Goal: Navigation & Orientation: Find specific page/section

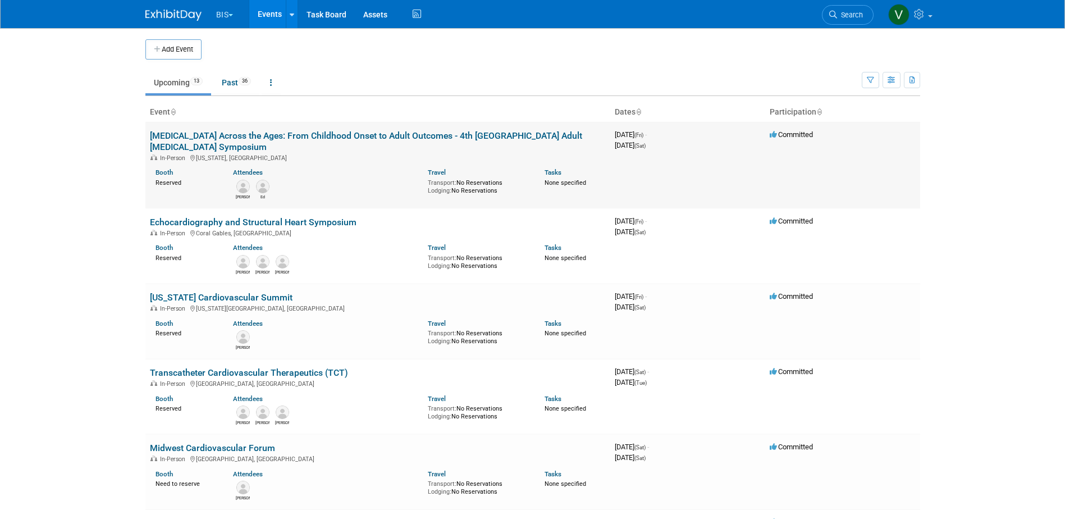
click at [373, 133] on link "[MEDICAL_DATA] Across the Ages: From Childhood Onset to Adult Outcomes - 4th [G…" at bounding box center [366, 141] width 432 height 22
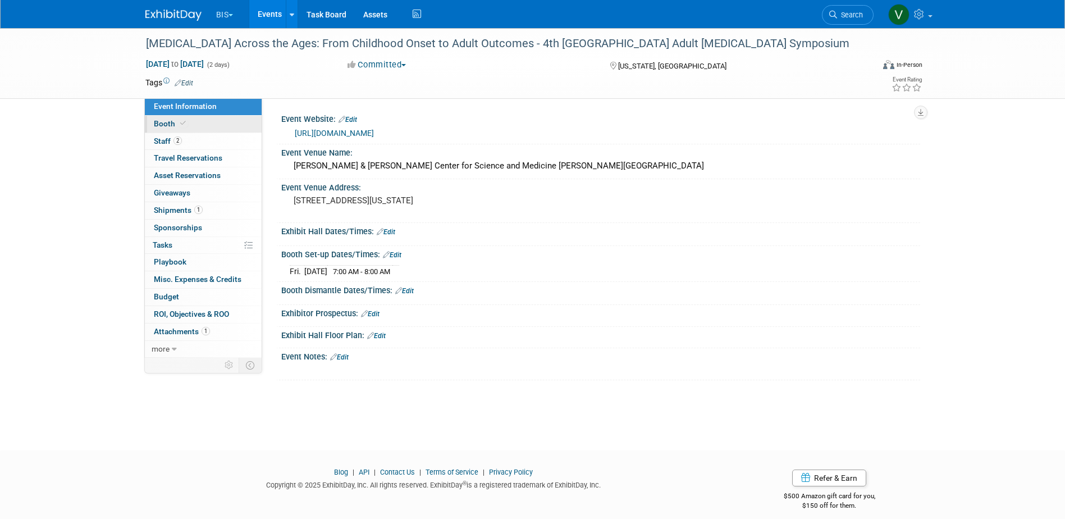
click at [178, 123] on span at bounding box center [183, 123] width 10 height 8
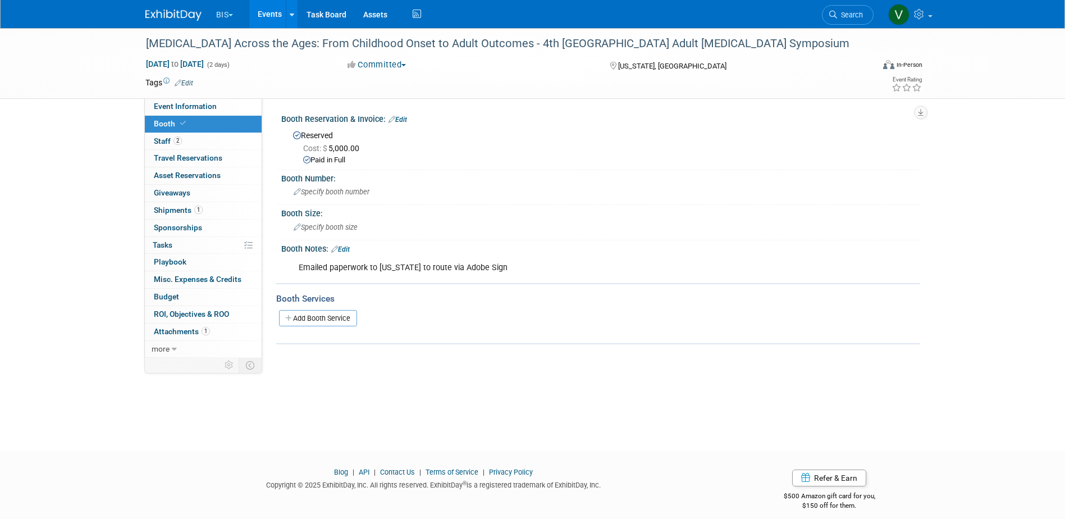
click at [278, 12] on link "Events" at bounding box center [269, 14] width 41 height 28
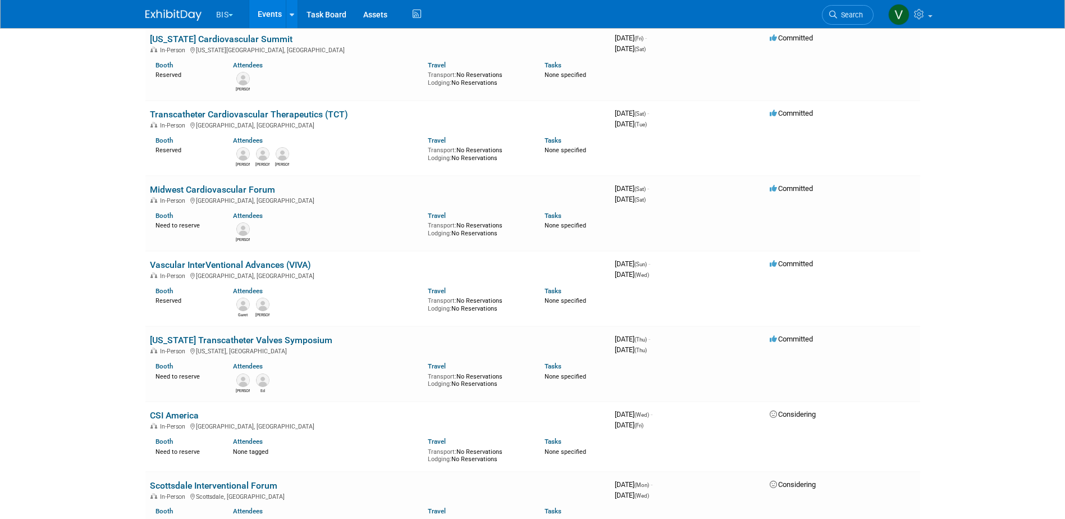
scroll to position [250, 0]
